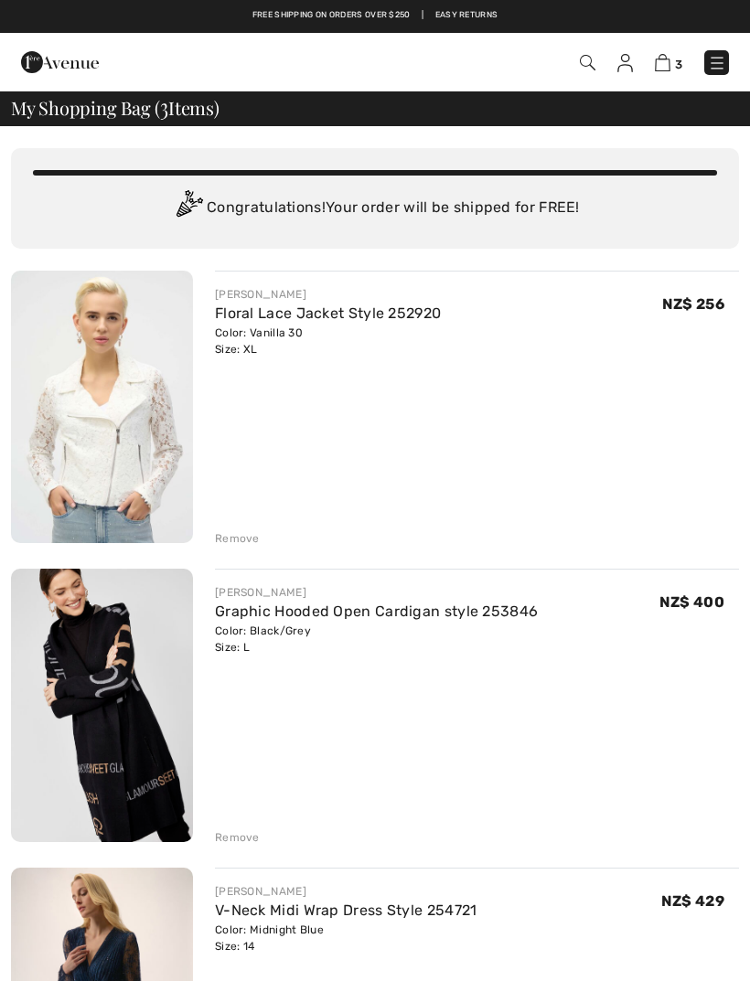
click at [107, 440] on img at bounding box center [102, 407] width 182 height 272
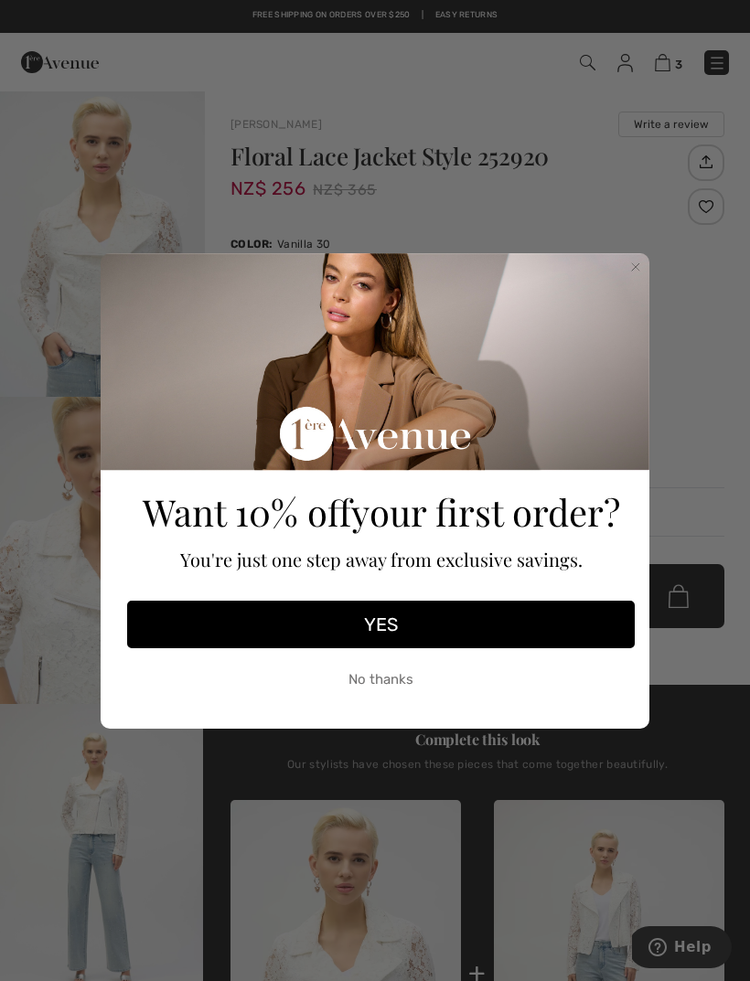
click at [656, 263] on div "Close dialog Want 10% off your first order? You're just one step away from excl…" at bounding box center [374, 491] width 585 height 567
click at [625, 275] on div "Want 10% off your first order? You're just one step away from exclusive savings." at bounding box center [381, 426] width 518 height 332
click at [628, 275] on icon "Close dialog" at bounding box center [635, 267] width 18 height 18
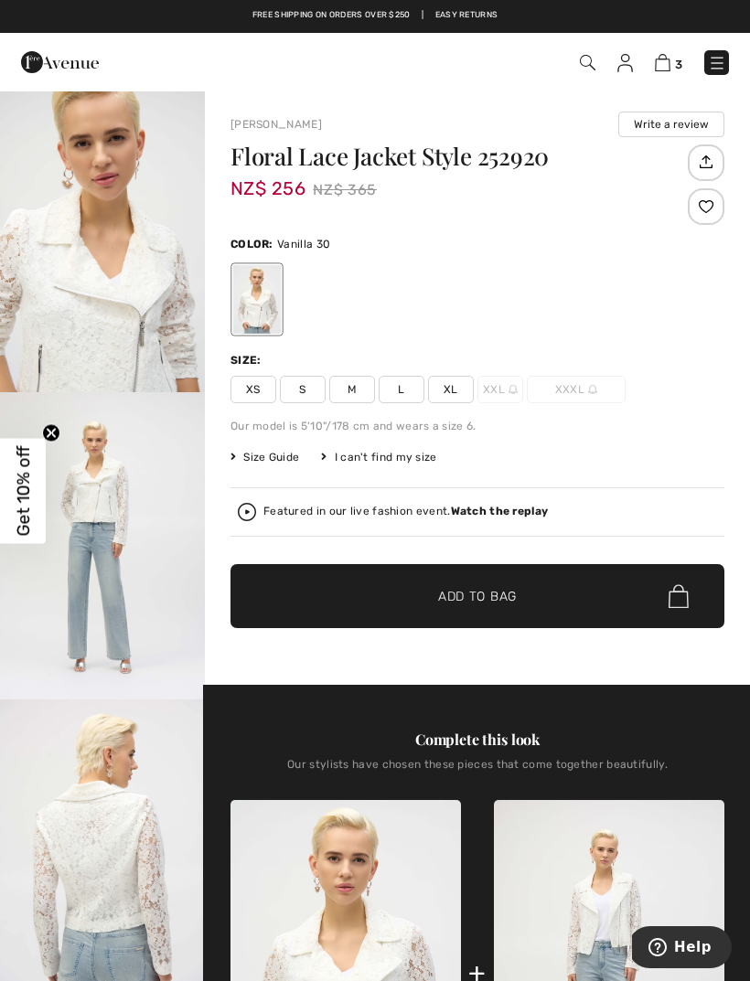
click at [47, 44] on img at bounding box center [60, 62] width 78 height 37
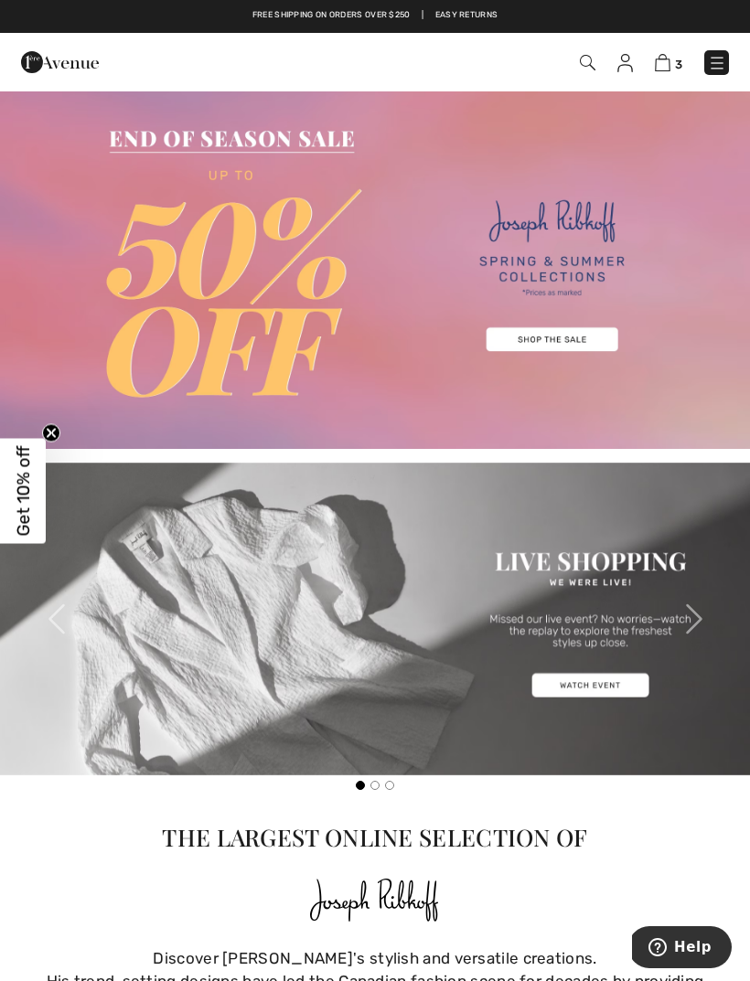
click at [545, 337] on img at bounding box center [375, 269] width 750 height 359
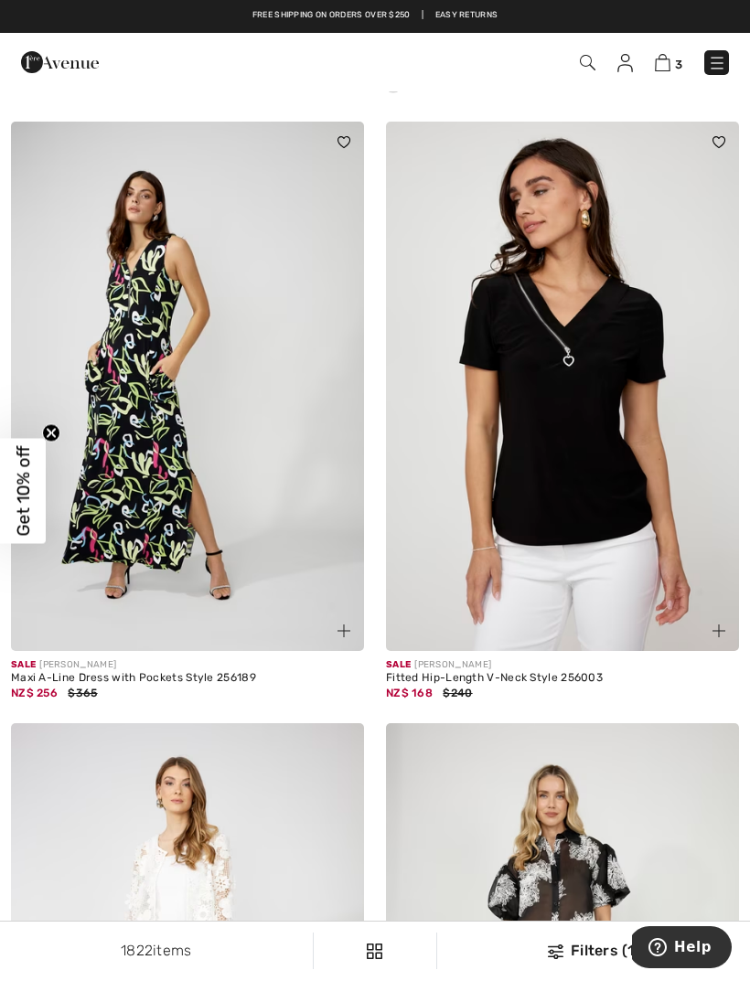
scroll to position [1920, 0]
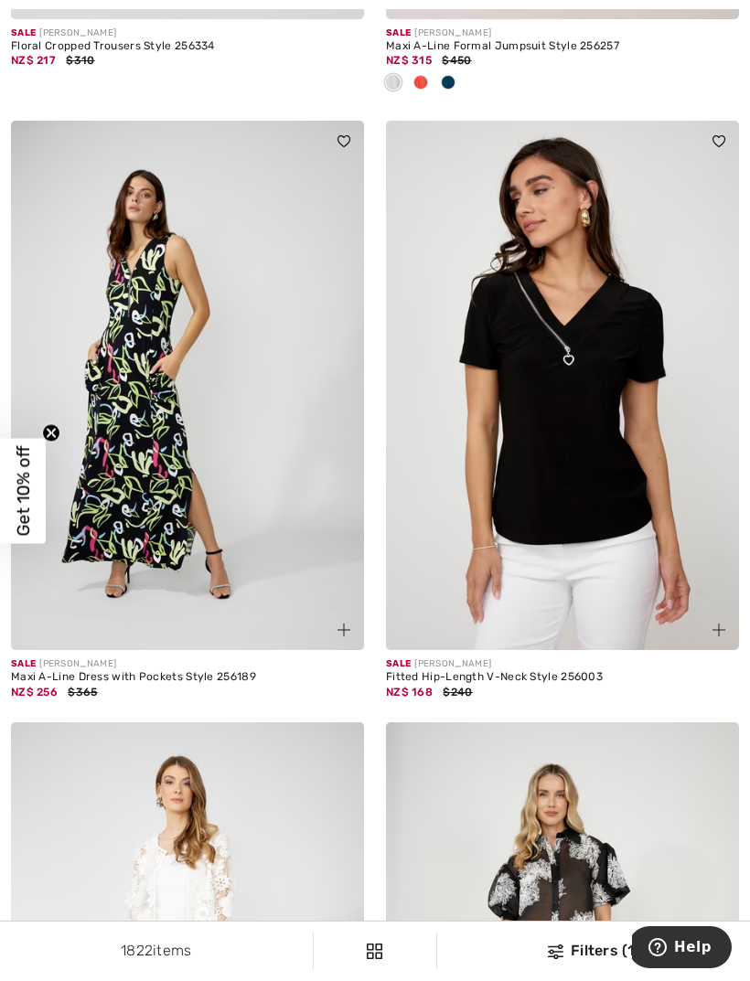
click at [495, 501] on img at bounding box center [562, 385] width 353 height 529
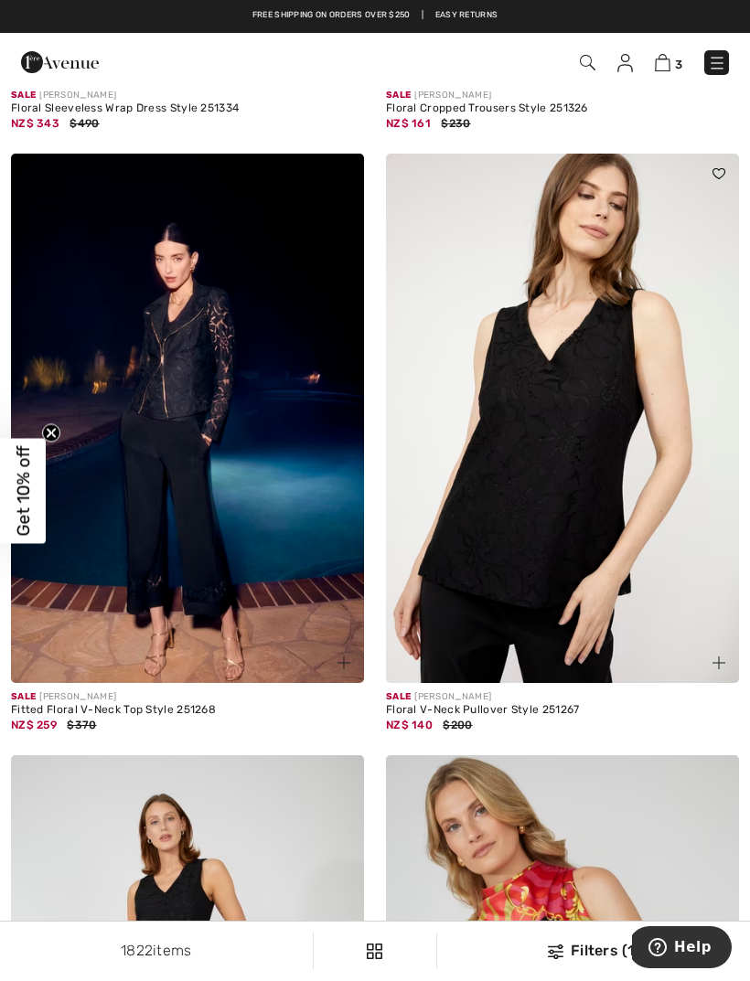
scroll to position [4343, 0]
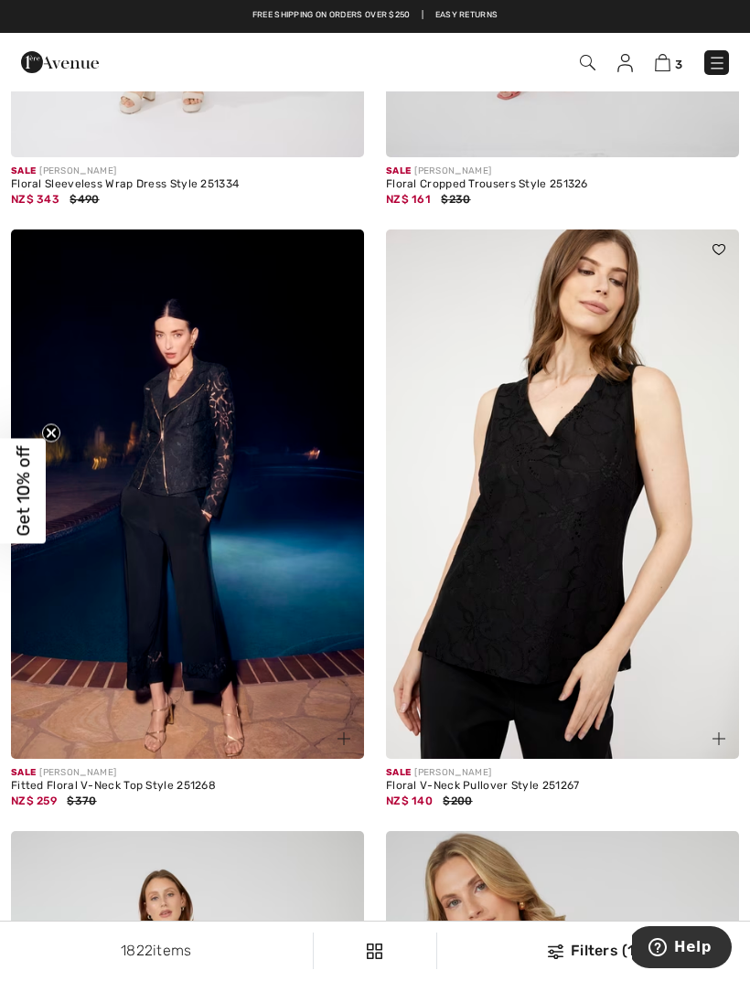
click at [146, 630] on img at bounding box center [187, 494] width 353 height 529
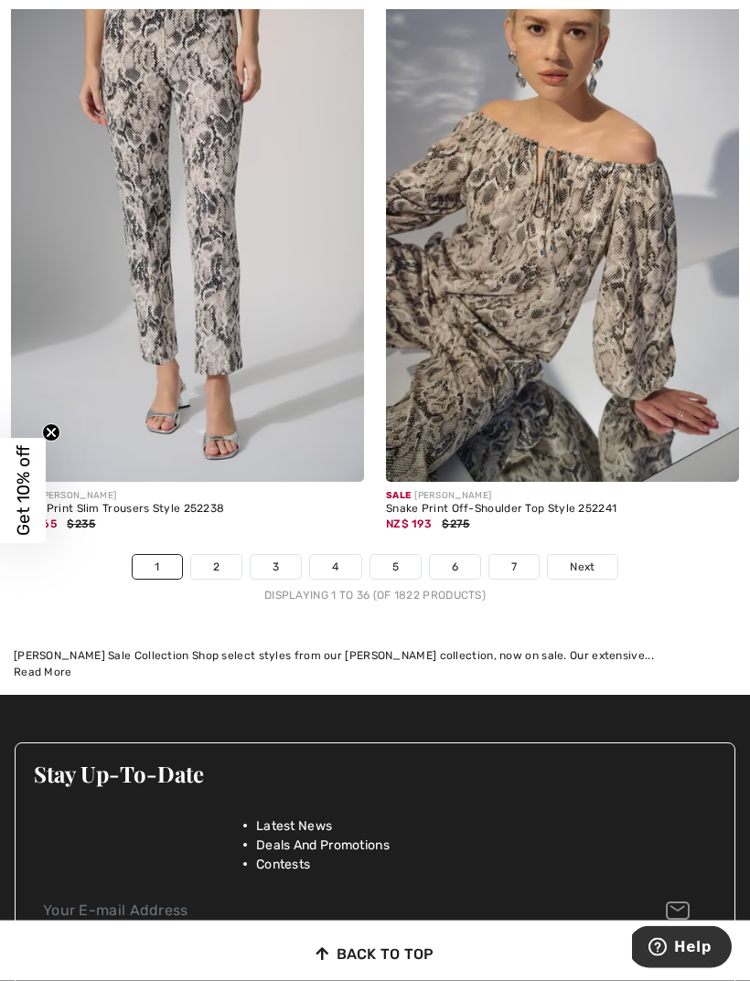
scroll to position [11060, 0]
click at [221, 555] on link "2" at bounding box center [216, 567] width 50 height 24
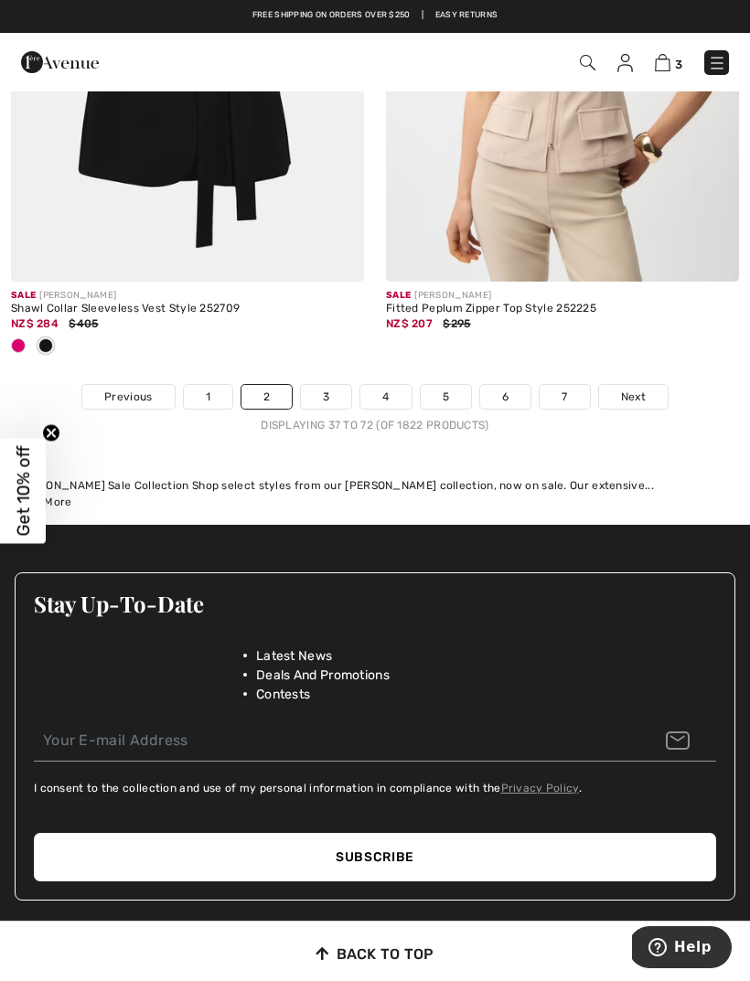
scroll to position [11525, 0]
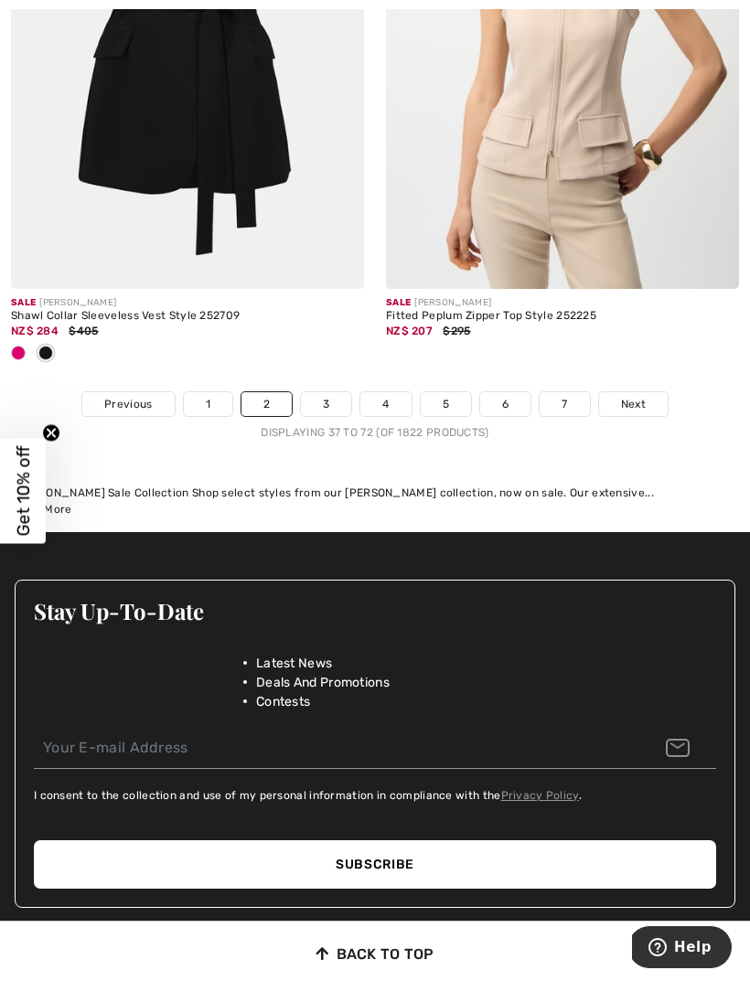
click at [335, 392] on link "3" at bounding box center [326, 404] width 50 height 24
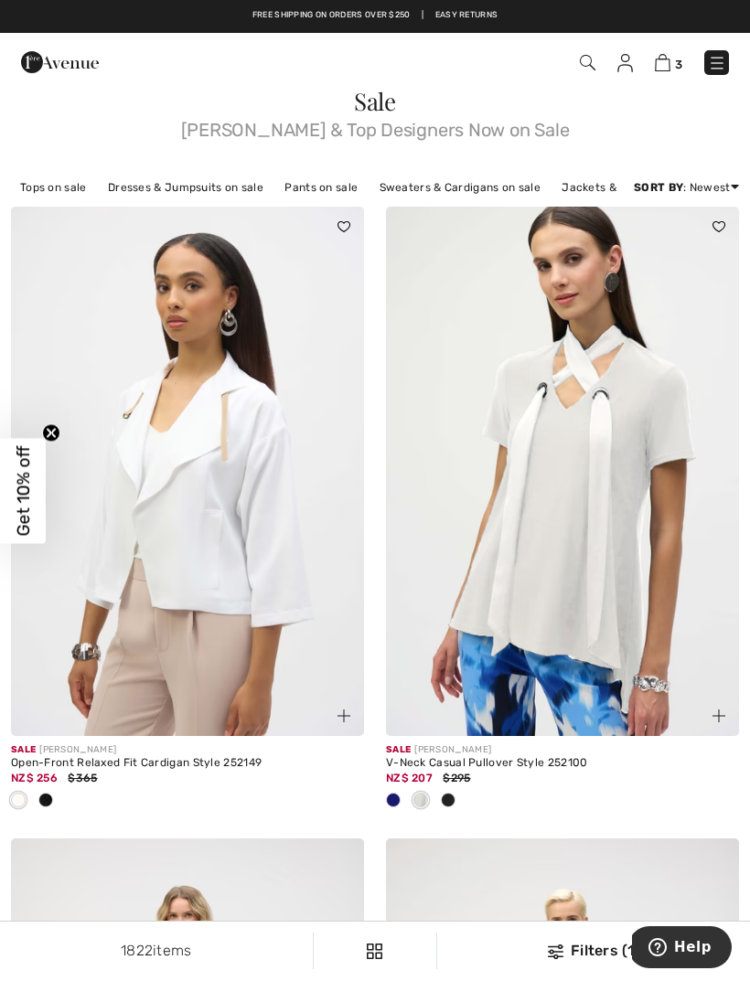
click at [392, 799] on span at bounding box center [393, 800] width 15 height 15
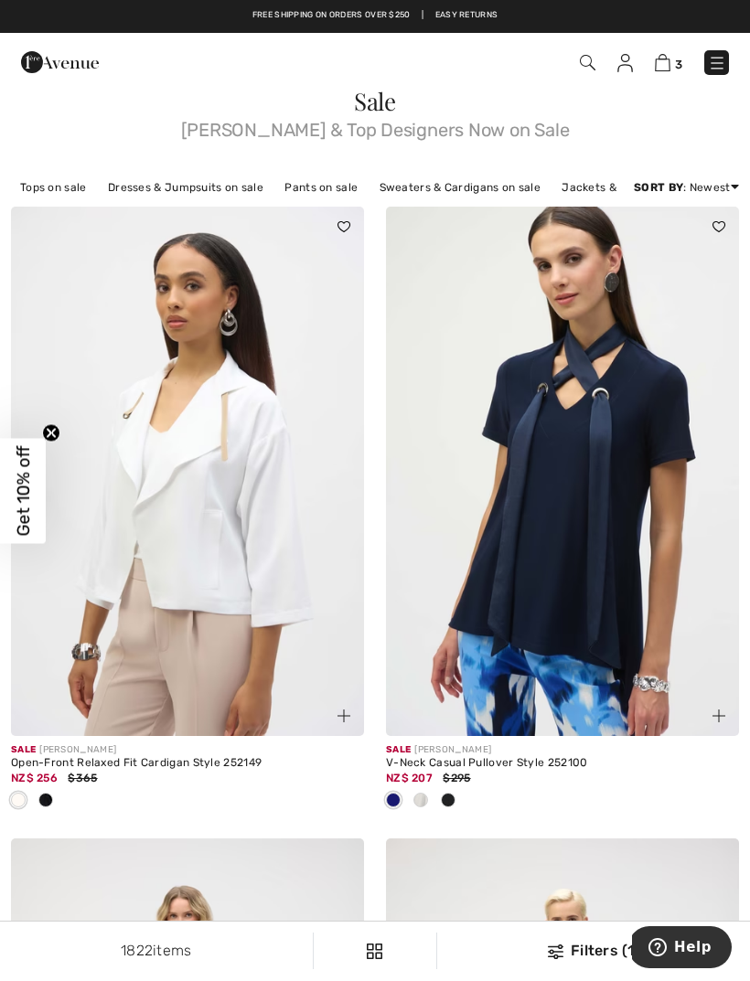
click at [377, 112] on span "Sale" at bounding box center [375, 101] width 42 height 32
click at [59, 78] on img at bounding box center [60, 62] width 78 height 37
